Goal: Task Accomplishment & Management: Manage account settings

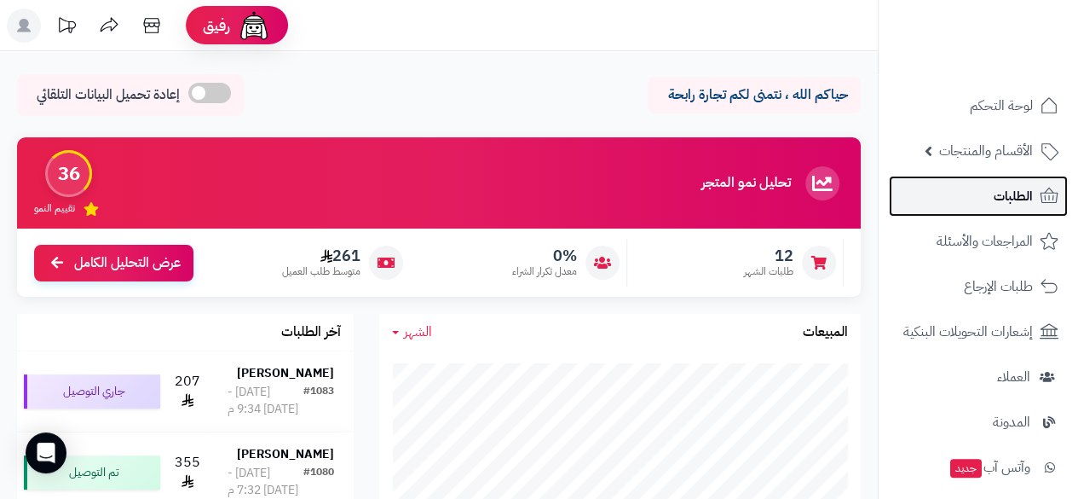
click at [1010, 199] on span "الطلبات" at bounding box center [1013, 196] width 39 height 24
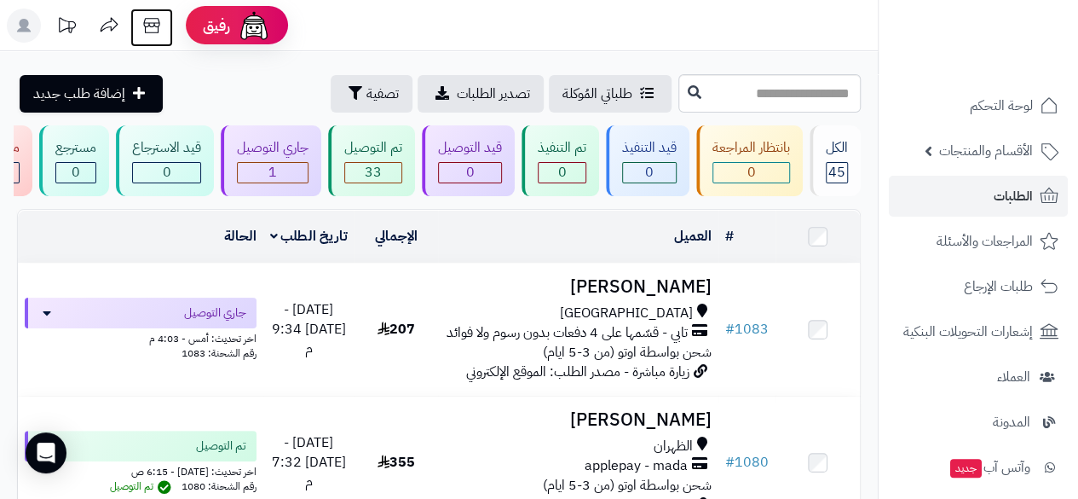
click at [149, 24] on icon at bounding box center [151, 25] width 16 height 15
click at [25, 40] on rect at bounding box center [24, 26] width 34 height 34
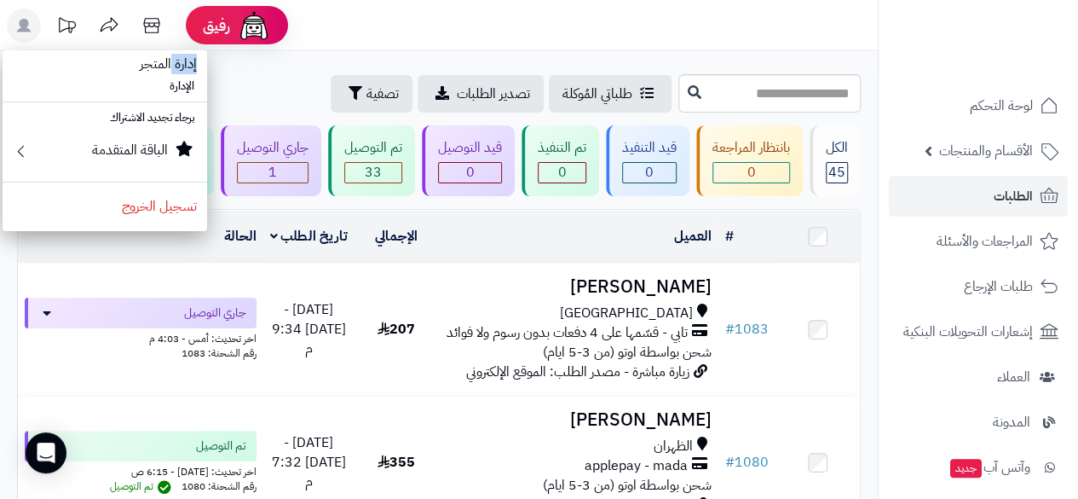
click at [25, 40] on rect at bounding box center [24, 26] width 34 height 34
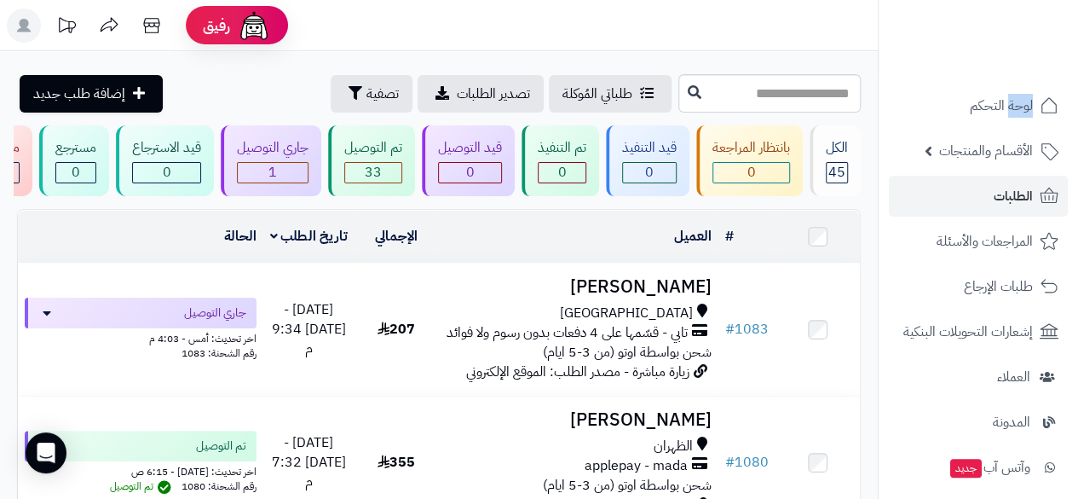
click at [27, 19] on rect at bounding box center [24, 26] width 34 height 34
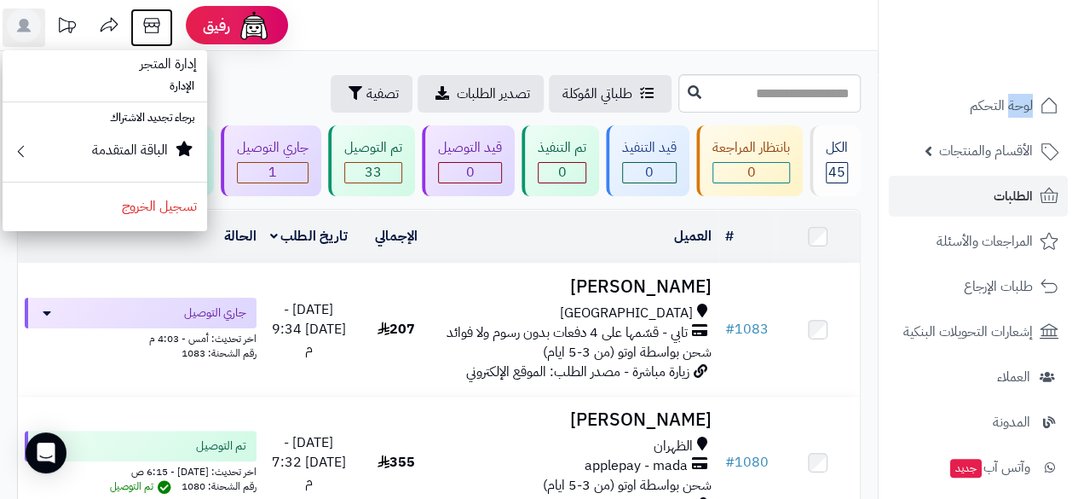
click at [147, 11] on icon at bounding box center [152, 26] width 34 height 34
